Goal: Check status: Check status

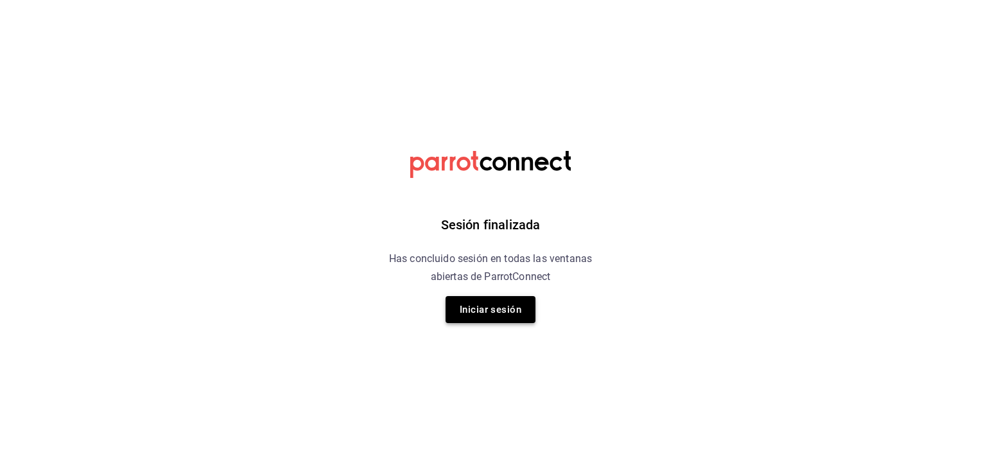
click at [507, 312] on button "Iniciar sesión" at bounding box center [491, 309] width 90 height 27
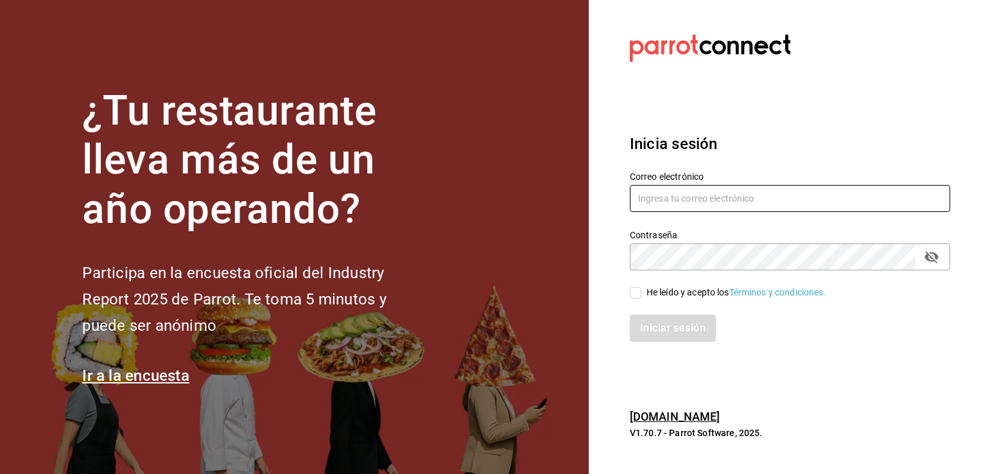
type input "frida.mon96@gmail.com"
click at [636, 291] on input "He leído y acepto los Términos y condiciones." at bounding box center [636, 293] width 12 height 12
checkbox input "true"
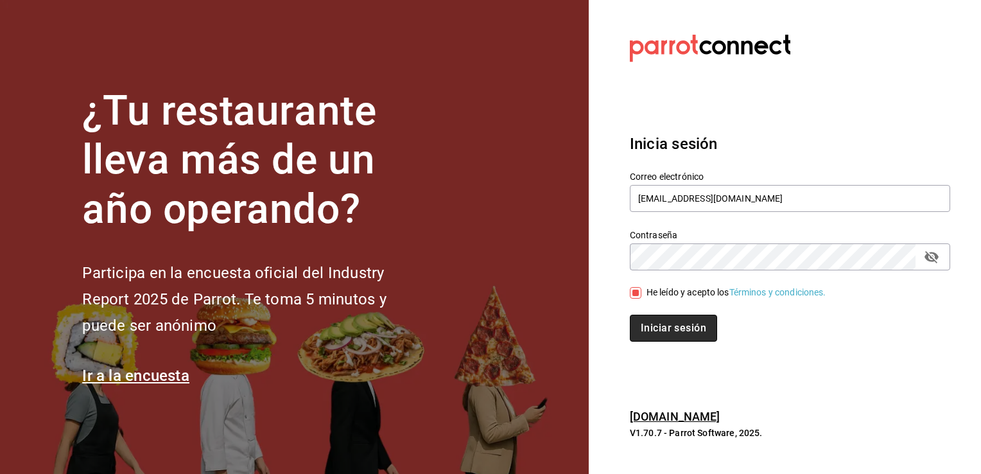
click at [657, 330] on button "Iniciar sesión" at bounding box center [673, 328] width 87 height 27
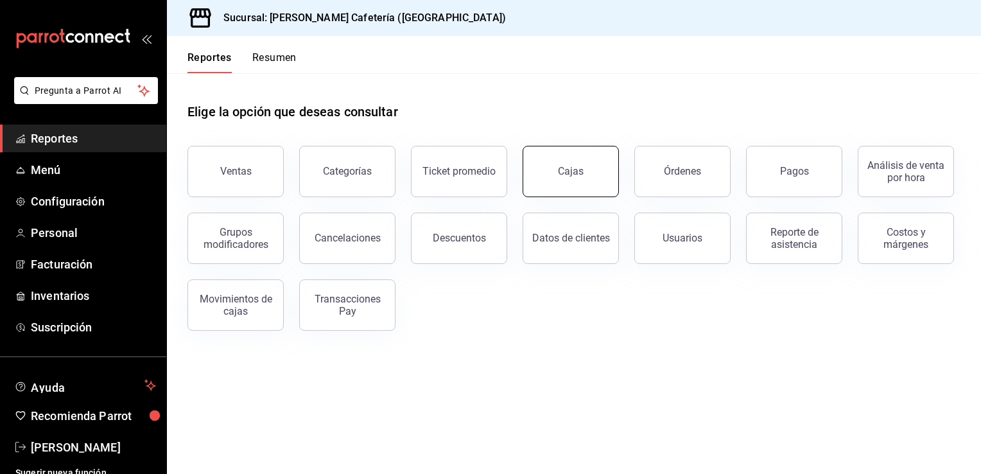
click at [547, 186] on link "Cajas" at bounding box center [571, 171] width 96 height 51
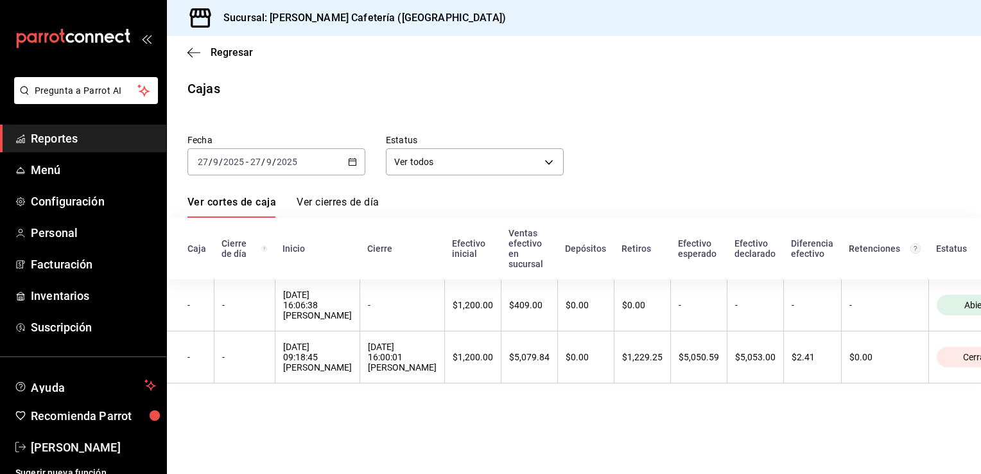
click at [366, 207] on link "Ver cierres de día" at bounding box center [338, 207] width 82 height 22
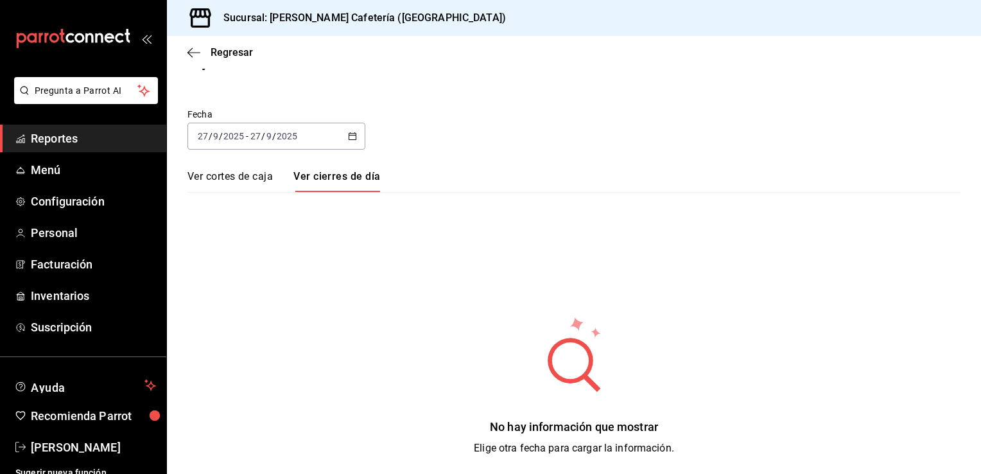
scroll to position [28, 0]
click at [246, 183] on link "Ver cortes de caja" at bounding box center [229, 179] width 85 height 22
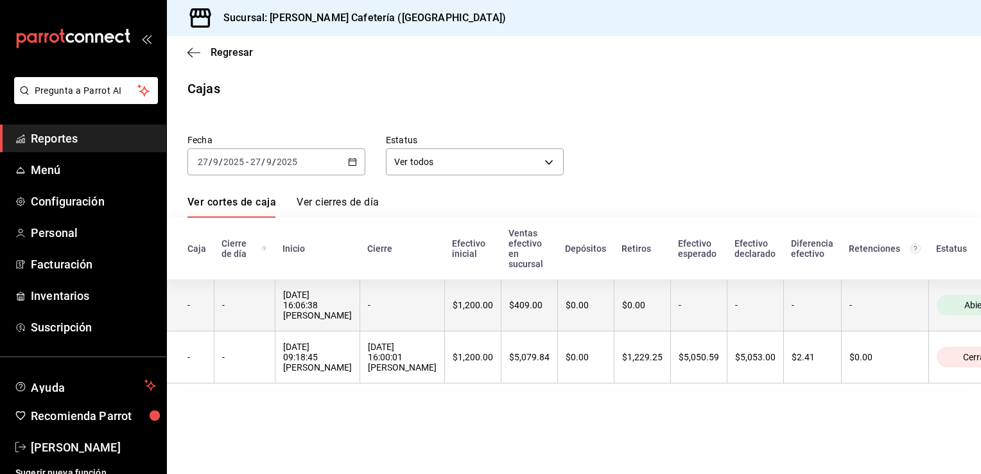
click at [444, 315] on th "-" at bounding box center [402, 305] width 85 height 52
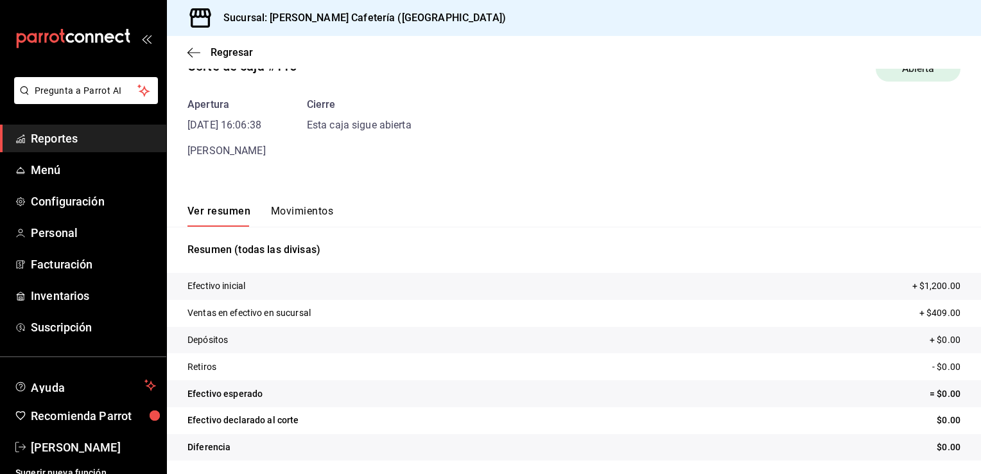
scroll to position [35, 0]
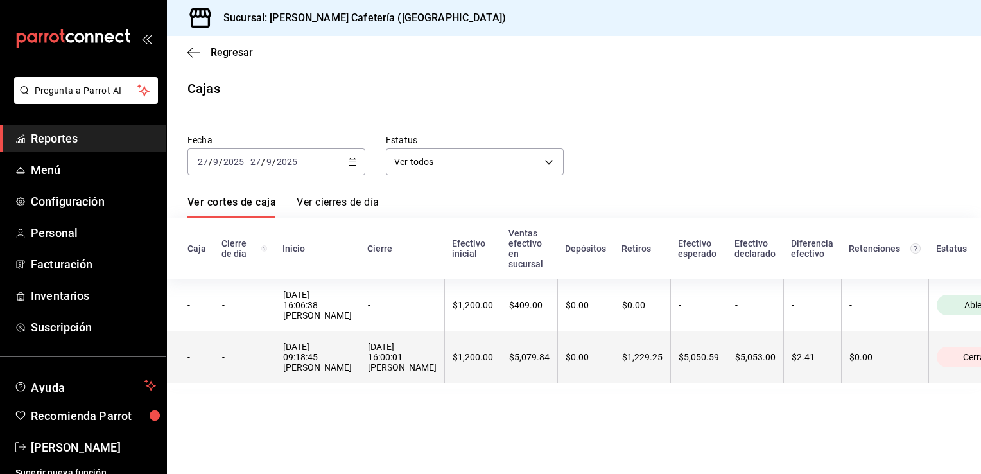
click at [550, 360] on div "$5,079.84" at bounding box center [529, 357] width 40 height 10
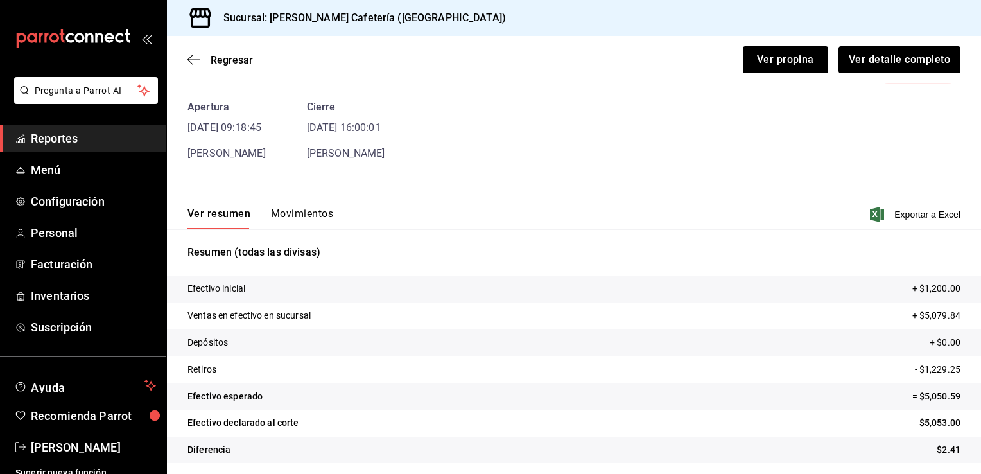
scroll to position [50, 0]
